Goal: Task Accomplishment & Management: Manage account settings

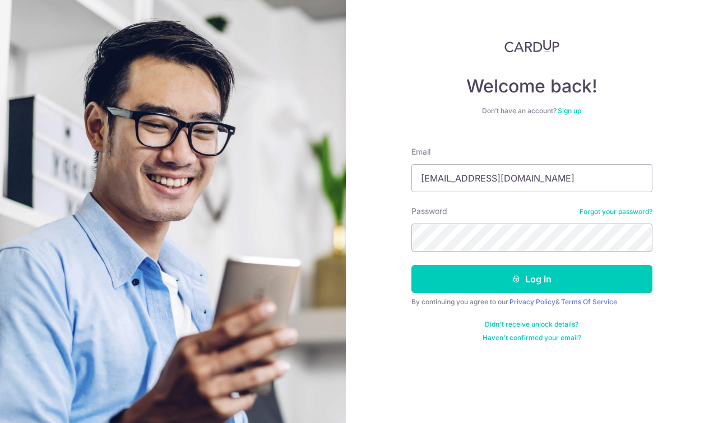
type input "[EMAIL_ADDRESS][DOMAIN_NAME]"
click at [531, 279] on button "Log in" at bounding box center [531, 279] width 241 height 28
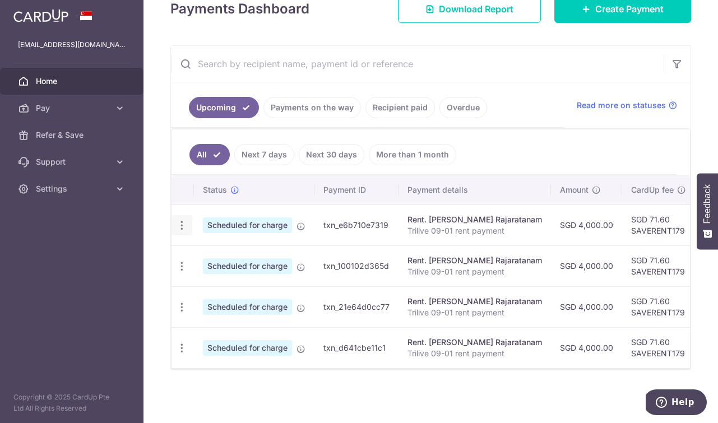
click at [183, 226] on icon "button" at bounding box center [182, 226] width 12 height 12
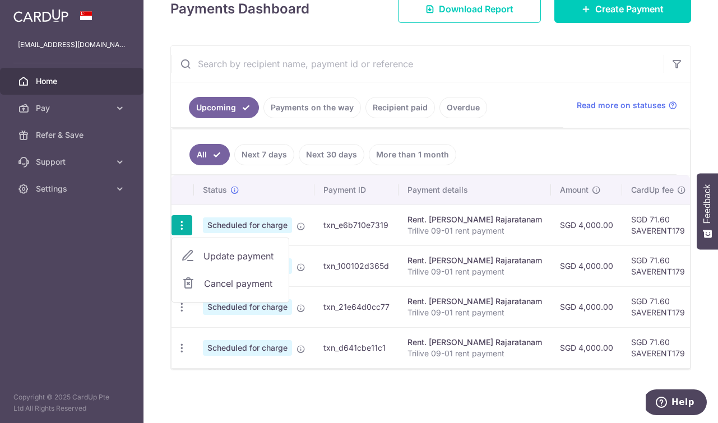
click at [225, 256] on span "Update payment" at bounding box center [241, 255] width 76 height 13
radio input "true"
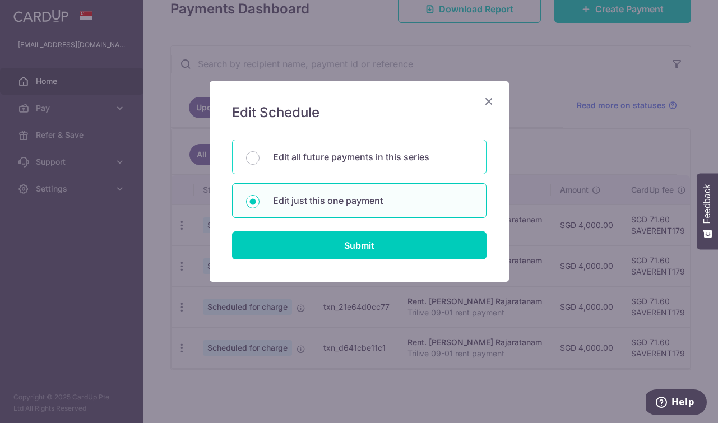
click at [303, 159] on p "Edit all future payments in this series" at bounding box center [373, 156] width 200 height 13
click at [260, 159] on input "Edit all future payments in this series" at bounding box center [252, 157] width 13 height 13
radio input "true"
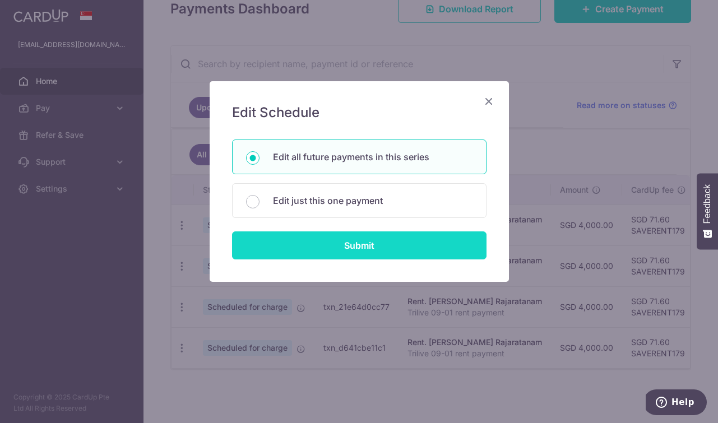
click at [341, 244] on input "Submit" at bounding box center [359, 246] width 255 height 28
radio input "true"
type input "4,000.00"
type input "Trilive 09-01 rent payment"
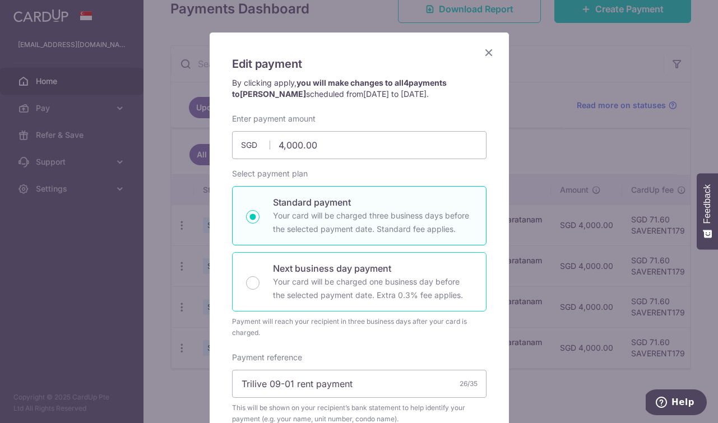
scroll to position [45, 0]
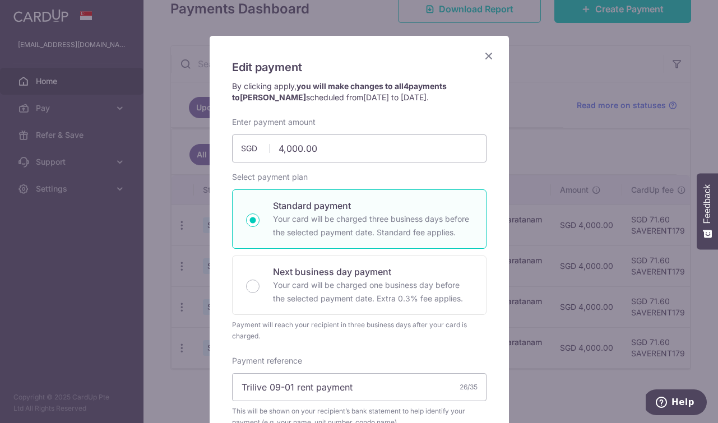
click at [491, 53] on icon "Close" at bounding box center [488, 56] width 13 height 14
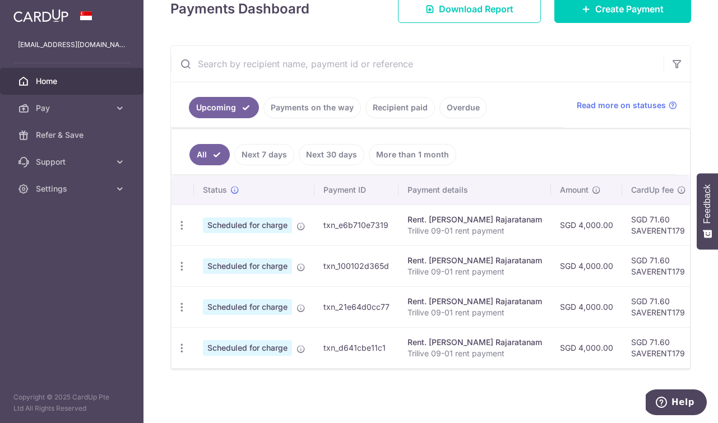
scroll to position [0, 0]
click at [261, 221] on span "Scheduled for charge" at bounding box center [247, 226] width 89 height 16
click at [117, 110] on icon at bounding box center [119, 108] width 11 height 11
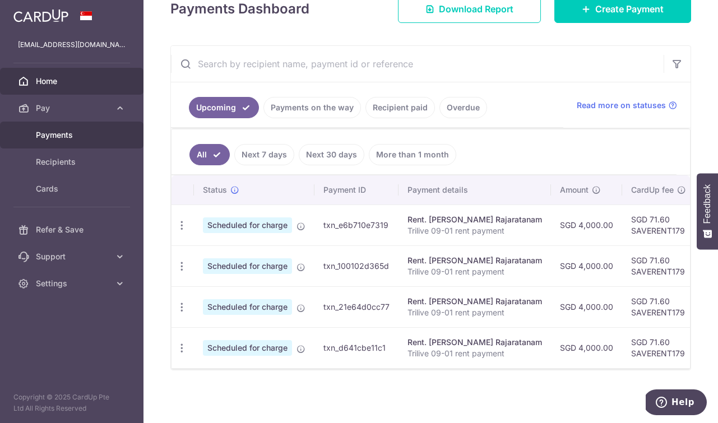
click at [68, 137] on span "Payments" at bounding box center [73, 134] width 74 height 11
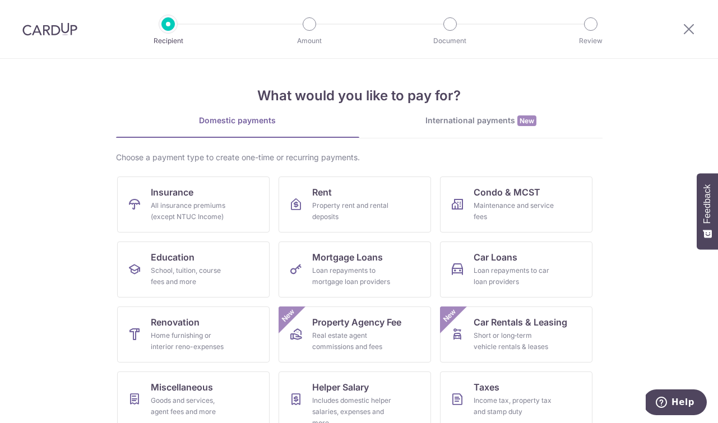
click at [477, 120] on div "International payments New" at bounding box center [480, 121] width 243 height 12
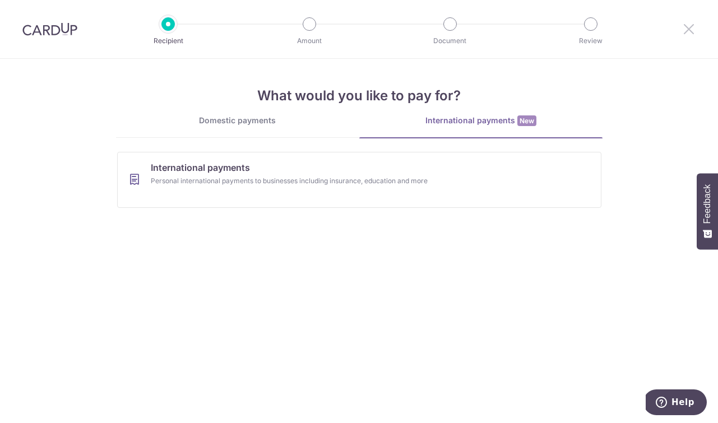
click at [687, 29] on icon at bounding box center [688, 29] width 13 height 14
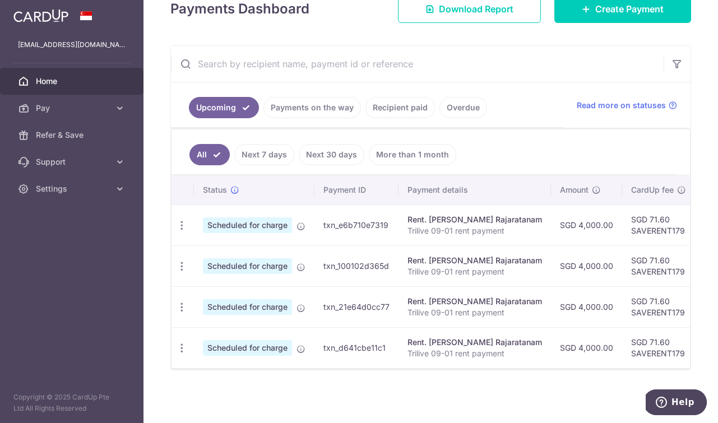
scroll to position [158, 0]
click at [187, 223] on div "Update payment Cancel payment" at bounding box center [182, 225] width 21 height 21
click at [188, 270] on div "Update payment Cancel payment" at bounding box center [182, 266] width 21 height 21
click at [182, 225] on icon "button" at bounding box center [182, 226] width 12 height 12
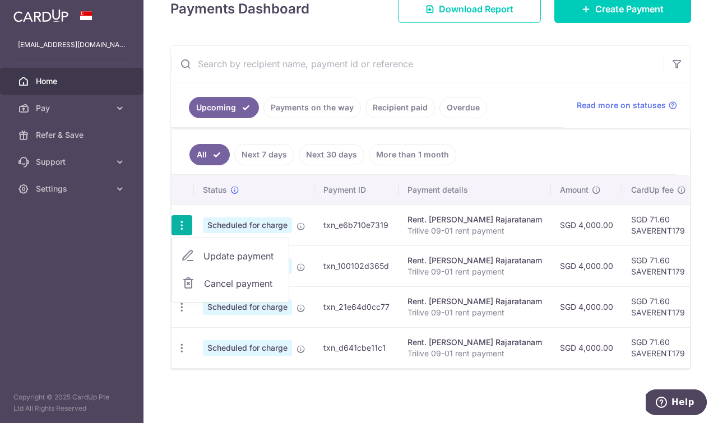
click at [220, 284] on span "Cancel payment" at bounding box center [241, 283] width 75 height 13
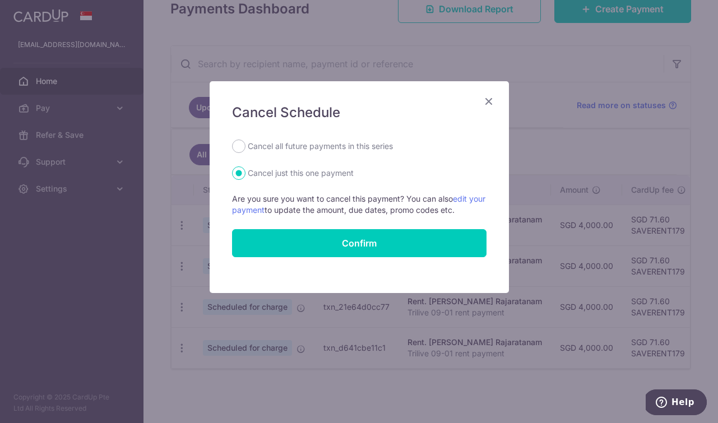
click at [297, 149] on label "Cancel all future payments in this series" at bounding box center [320, 146] width 145 height 13
click at [246, 149] on input "Cancel all future payments in this series" at bounding box center [238, 146] width 13 height 13
radio input "true"
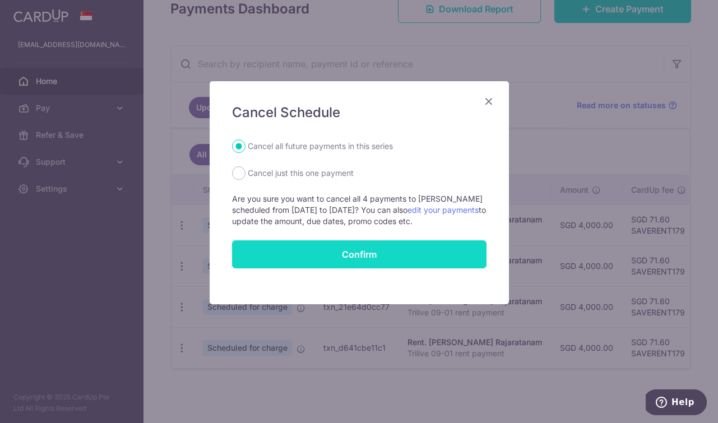
click at [350, 269] on button "Confirm" at bounding box center [359, 254] width 255 height 28
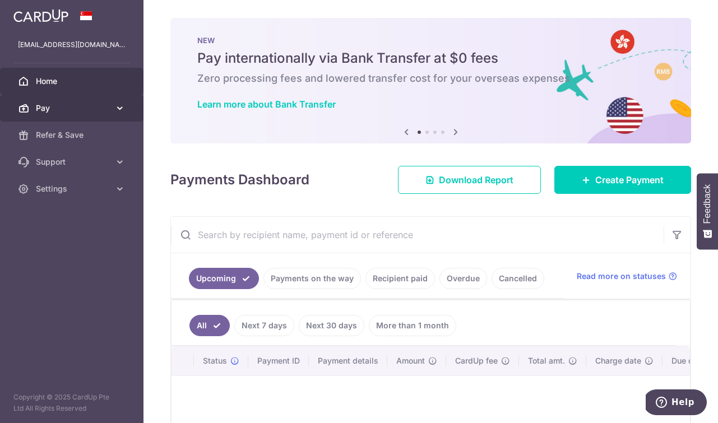
click at [77, 104] on span "Pay" at bounding box center [73, 108] width 74 height 11
